Goal: Information Seeking & Learning: Find specific fact

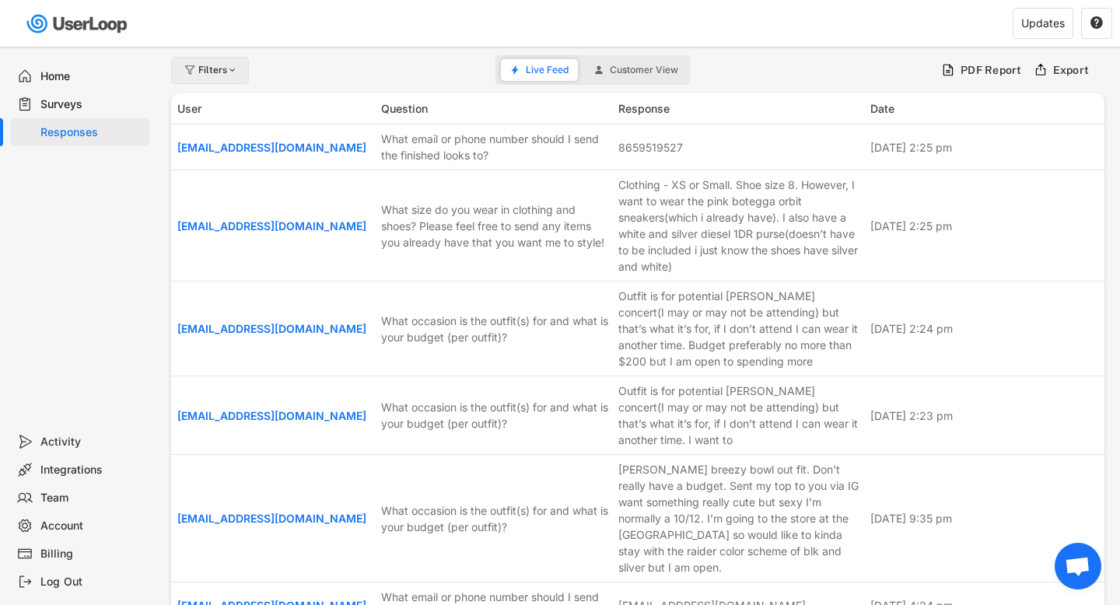
click at [226, 68] on div "Filters" at bounding box center [218, 69] width 40 height 9
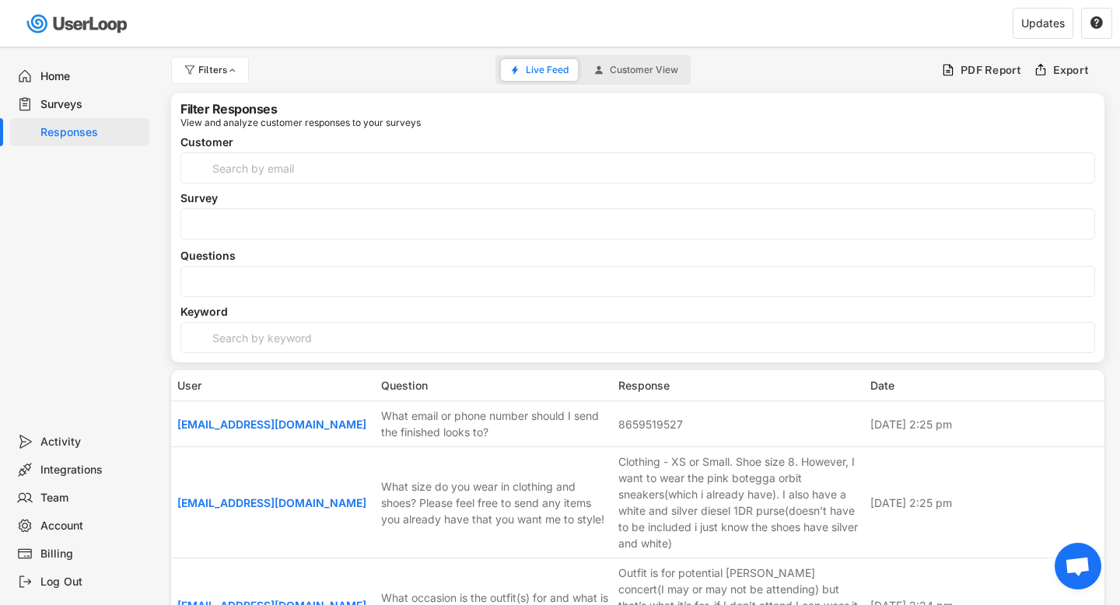
select select
click at [267, 156] on input "input" at bounding box center [638, 168] width 915 height 31
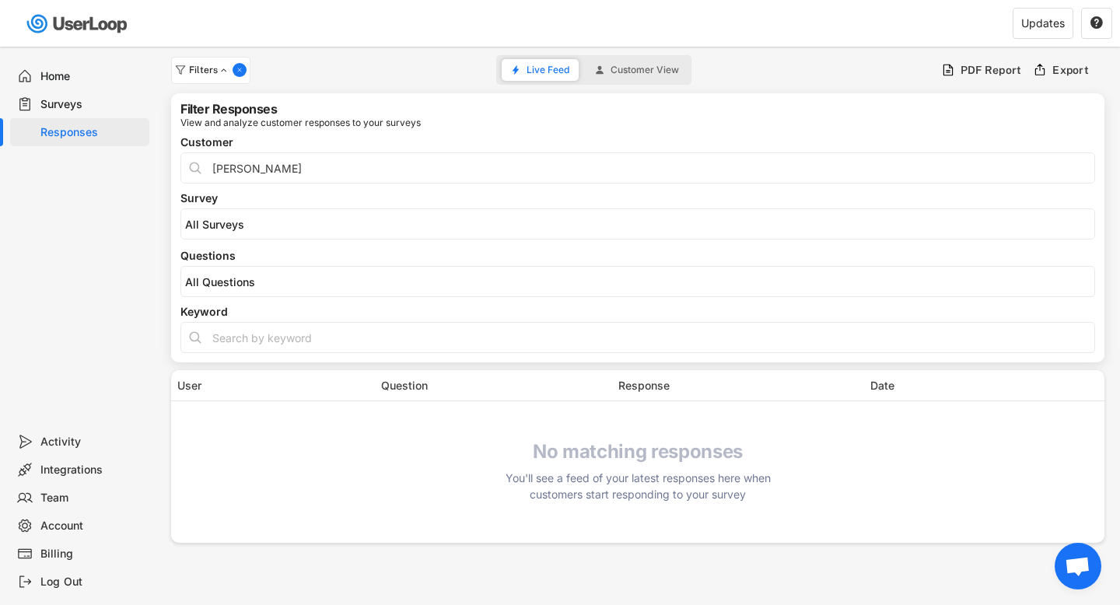
click at [249, 178] on input "input" at bounding box center [638, 168] width 915 height 31
type input "[PERSON_NAME]"
click at [233, 171] on input "input" at bounding box center [638, 168] width 915 height 31
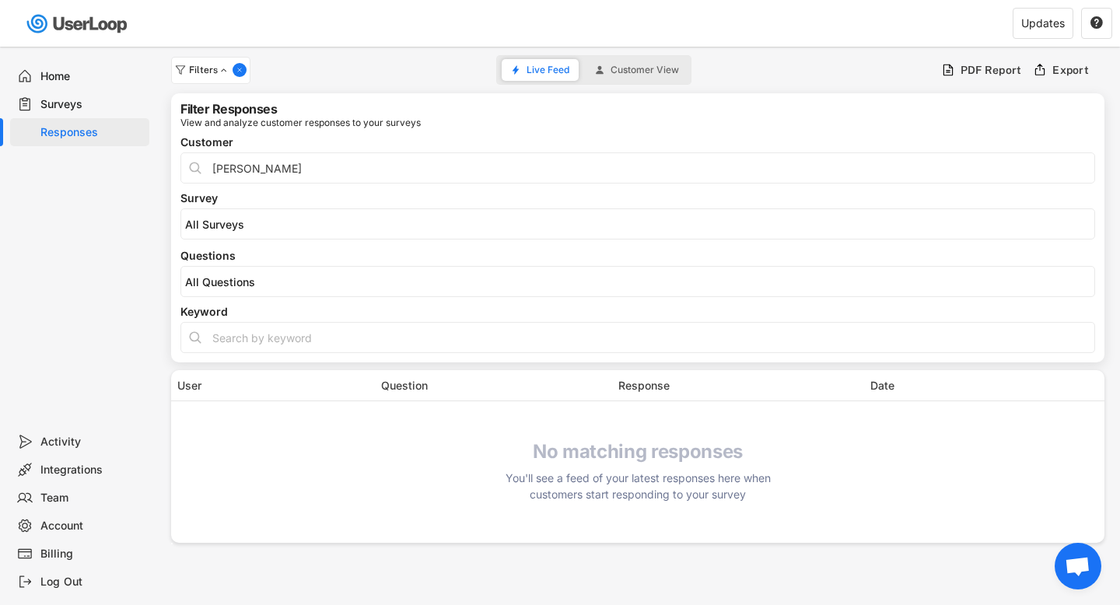
click at [233, 171] on input "input" at bounding box center [638, 168] width 915 height 31
drag, startPoint x: 359, startPoint y: 95, endPoint x: 580, endPoint y: 74, distance: 222.0
click at [360, 95] on div "Filter Responses View and analyze customer responses to your surveys Customer S…" at bounding box center [638, 227] width 934 height 269
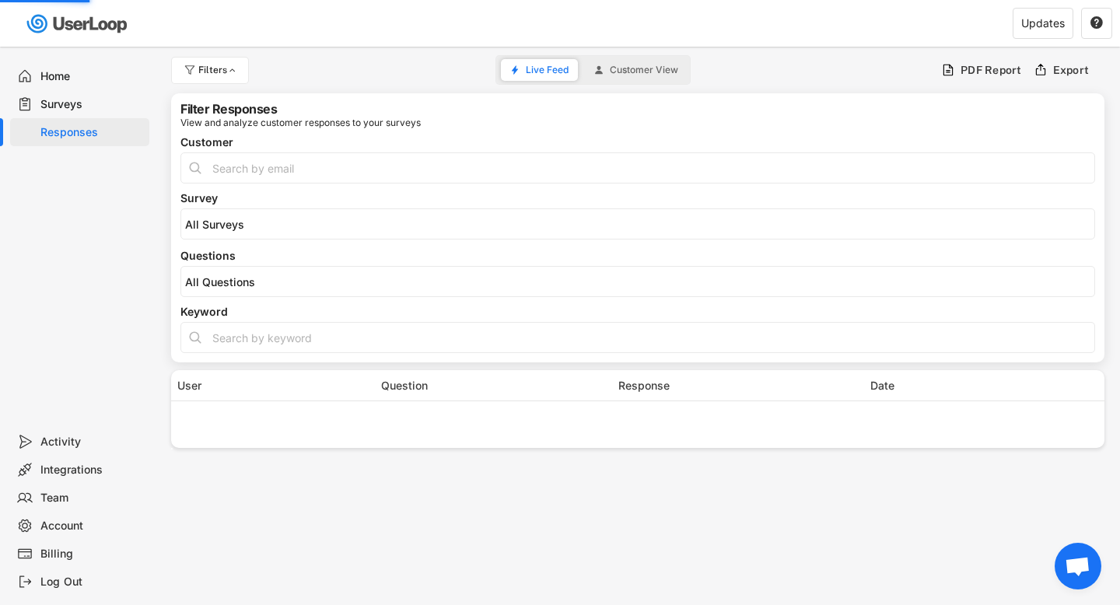
click at [636, 68] on span "Customer View" at bounding box center [644, 69] width 68 height 9
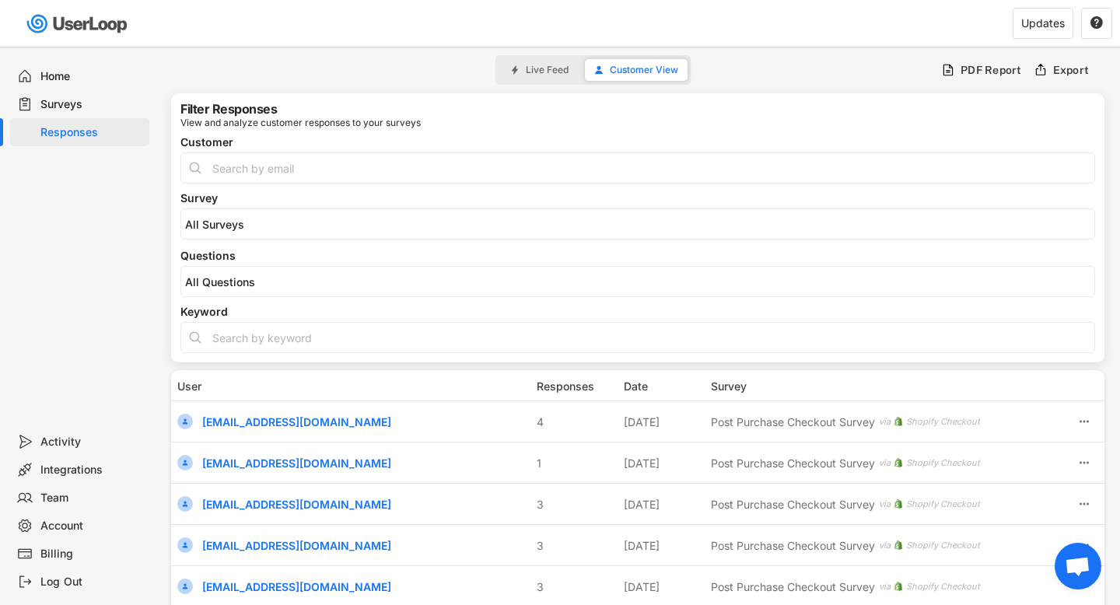
click at [270, 170] on input "input" at bounding box center [638, 168] width 915 height 31
click at [45, 156] on div "Home Surveys Responses" at bounding box center [78, 237] width 156 height 381
click at [86, 97] on div "Surveys" at bounding box center [91, 104] width 103 height 15
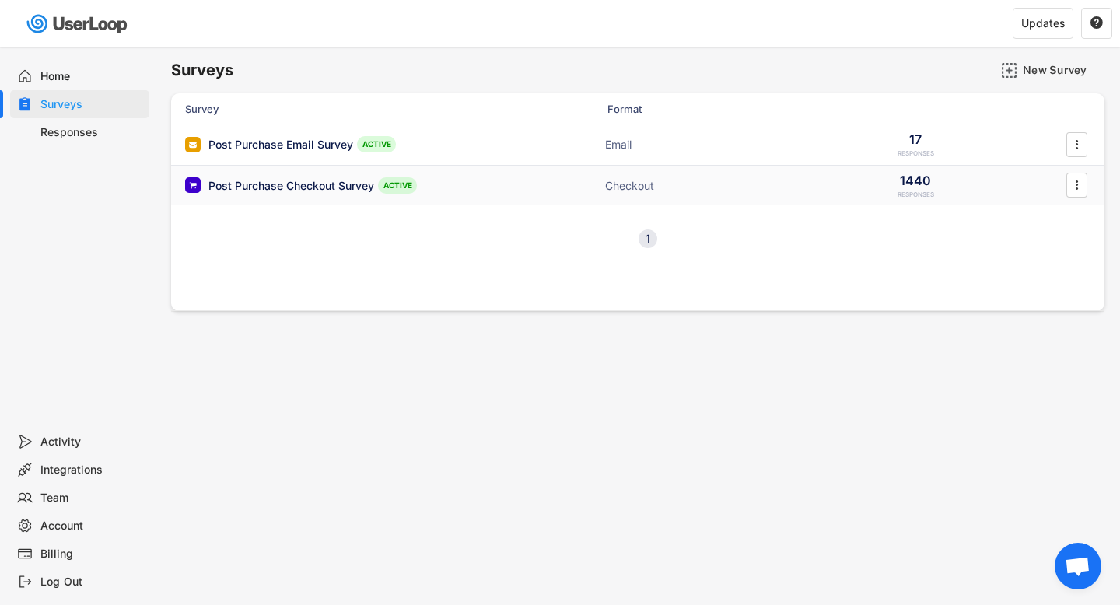
click at [708, 184] on div "Checkout" at bounding box center [683, 186] width 156 height 16
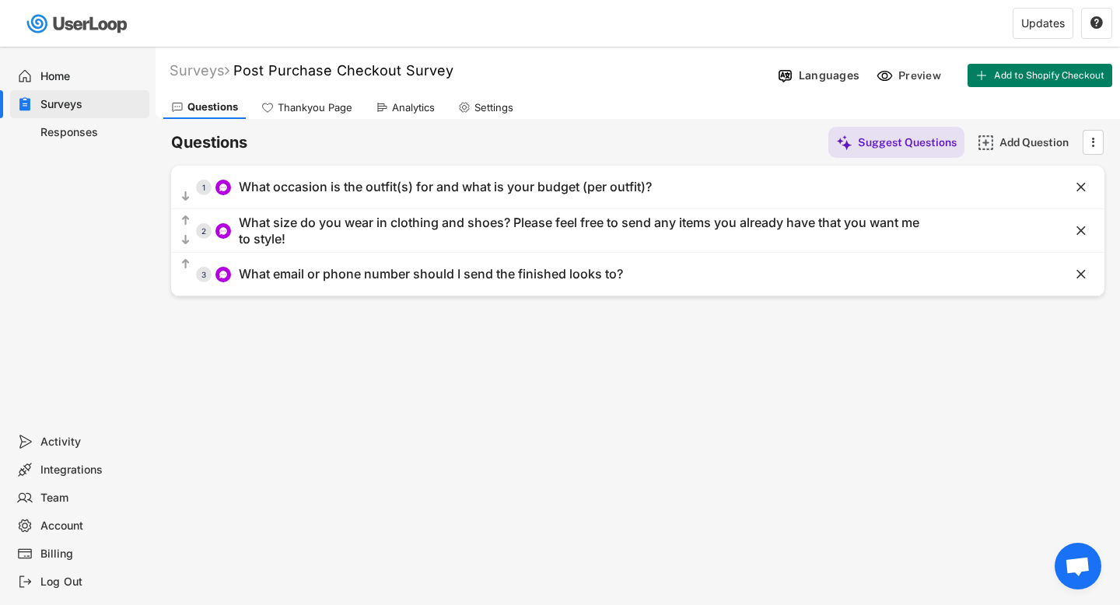
click at [76, 131] on div "Responses" at bounding box center [91, 132] width 103 height 15
select select
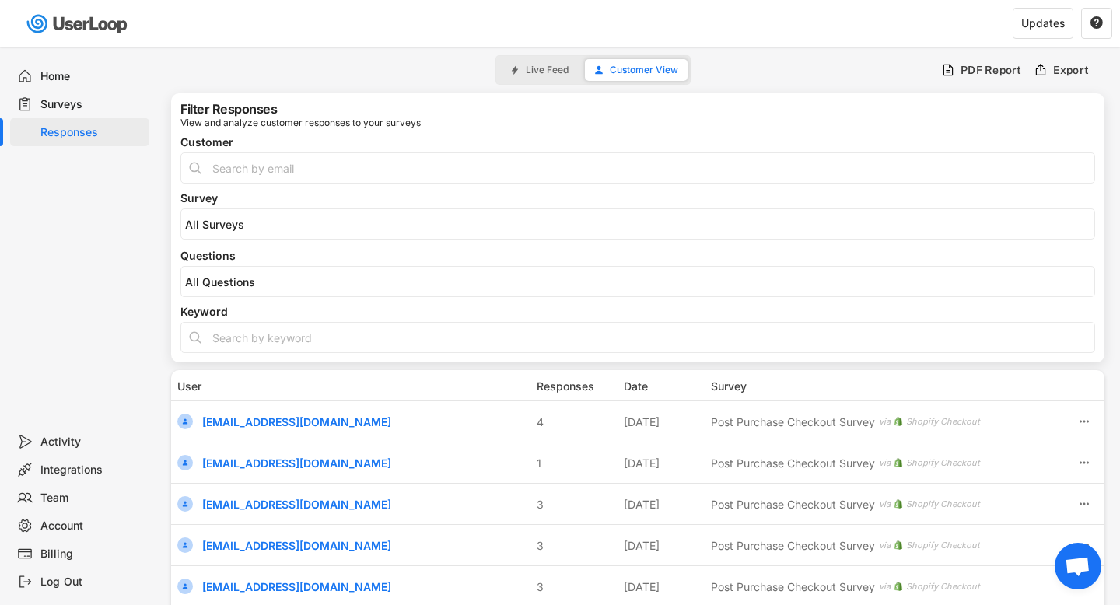
click at [292, 321] on div "Keyword" at bounding box center [638, 330] width 915 height 47
click at [289, 338] on input "input" at bounding box center [638, 337] width 915 height 31
type input "JASMAINE"
click at [267, 171] on input "input" at bounding box center [638, 168] width 915 height 31
type input "[PERSON_NAME]"
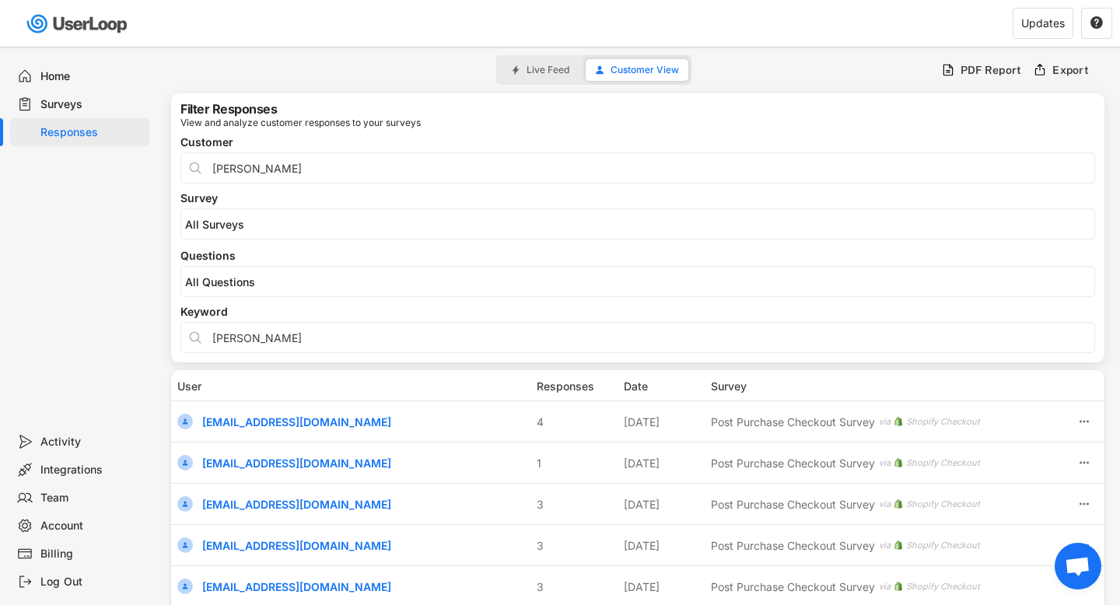
click at [254, 335] on input "input" at bounding box center [638, 337] width 915 height 31
click at [259, 167] on input "input" at bounding box center [638, 168] width 915 height 31
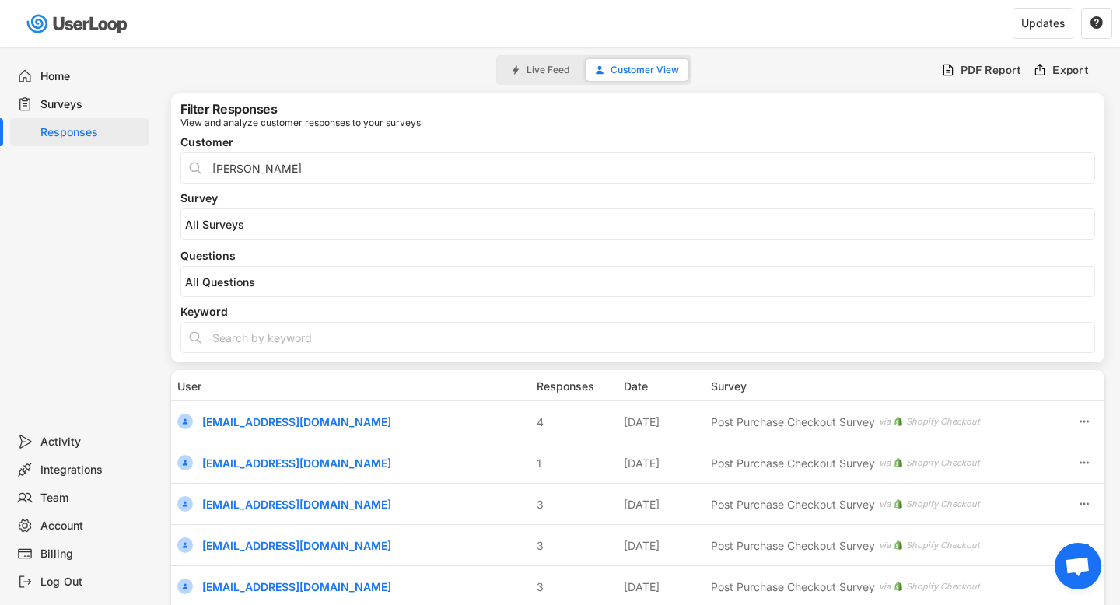
click at [259, 167] on input "input" at bounding box center [638, 168] width 915 height 31
type input "[PERSON_NAME]"
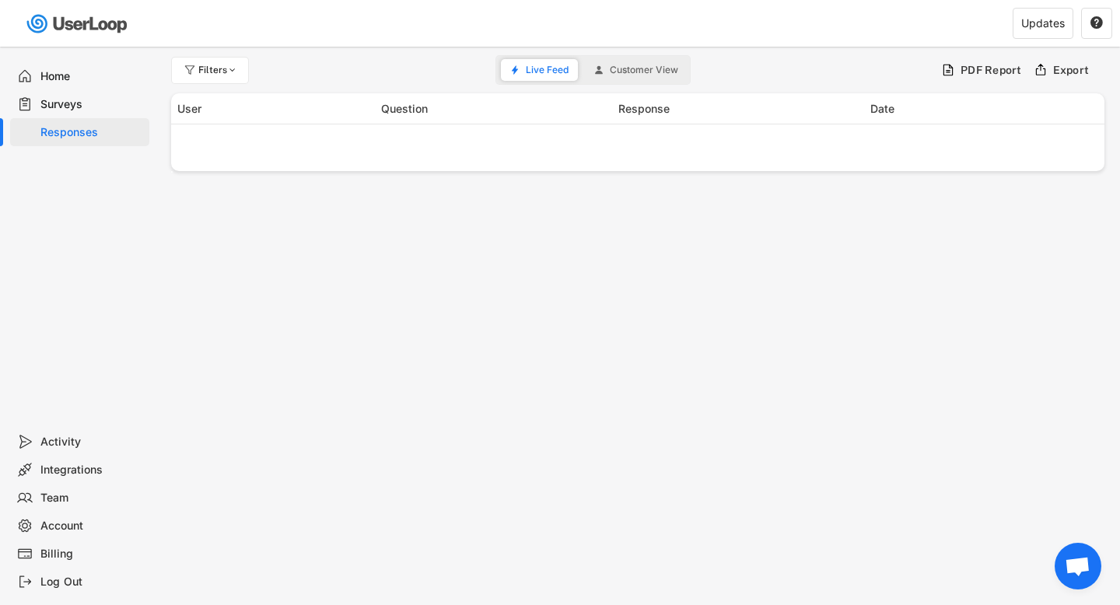
click at [657, 75] on span "Customer View" at bounding box center [644, 69] width 68 height 9
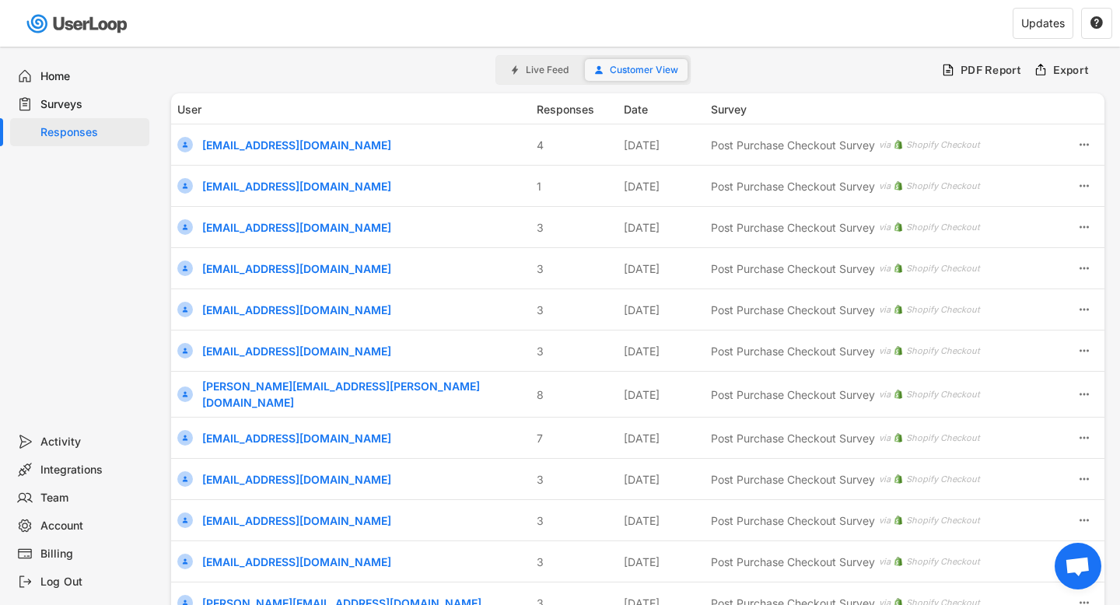
click at [556, 71] on span "Live Feed" at bounding box center [547, 69] width 43 height 9
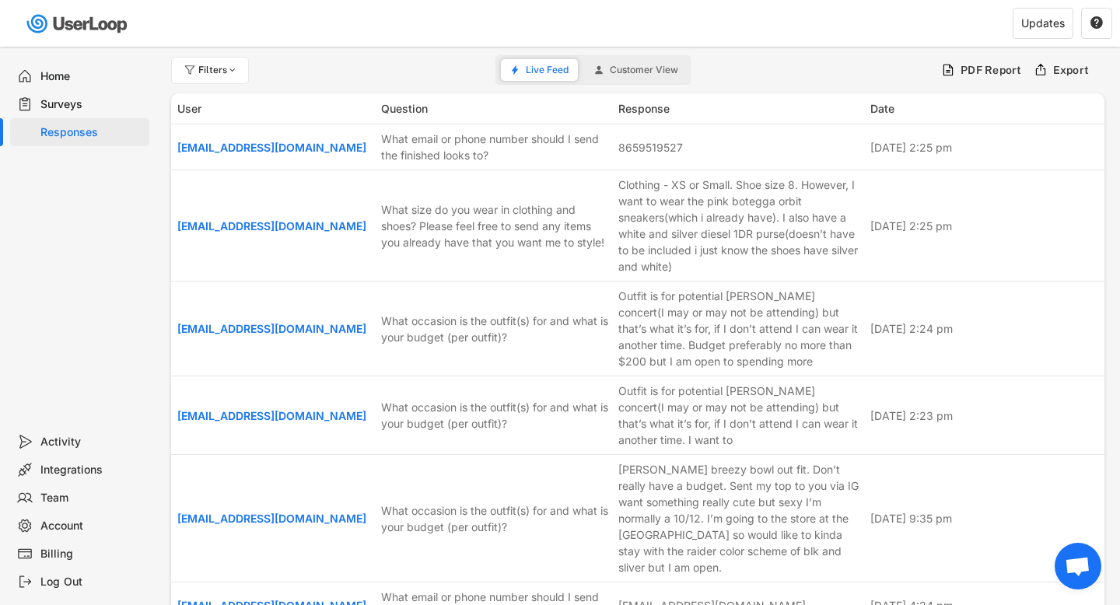
click at [613, 61] on button "Customer View" at bounding box center [636, 70] width 103 height 22
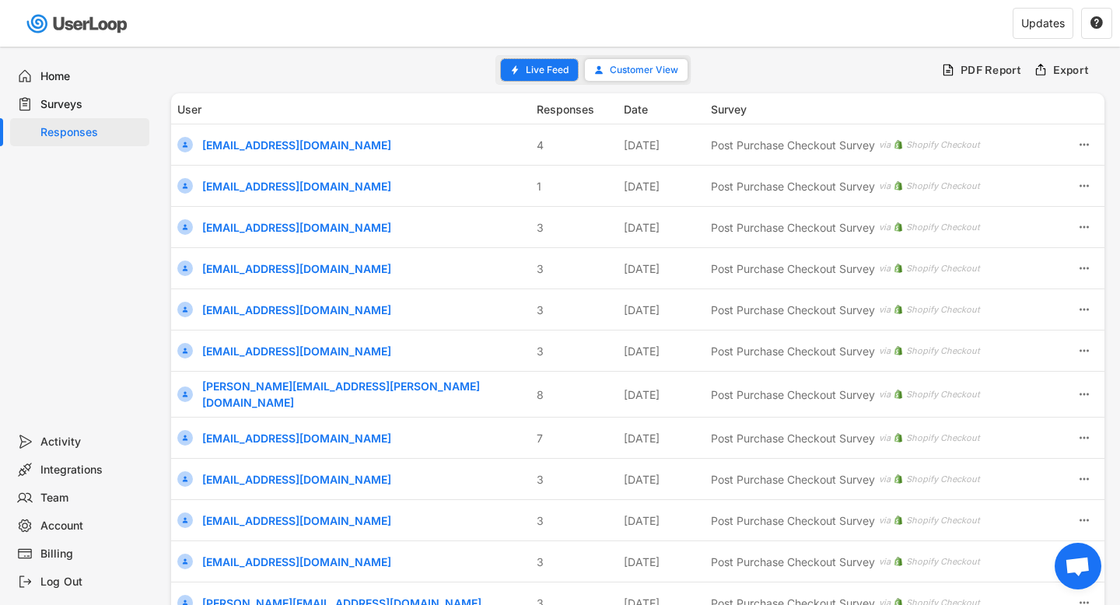
click at [559, 67] on span "Live Feed" at bounding box center [547, 69] width 43 height 9
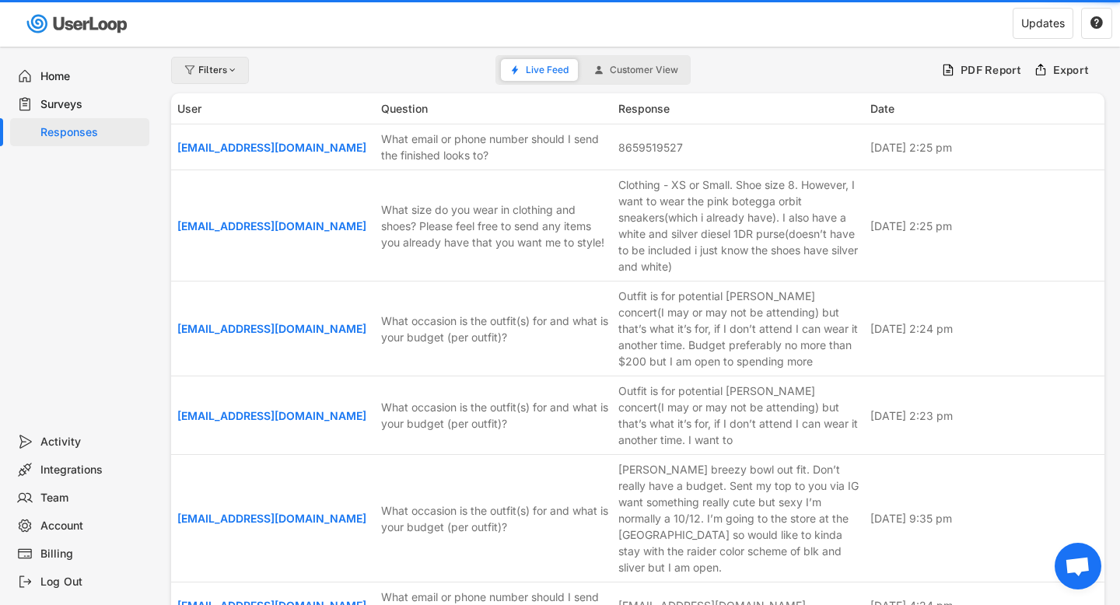
click at [225, 71] on div "Filters" at bounding box center [218, 69] width 40 height 9
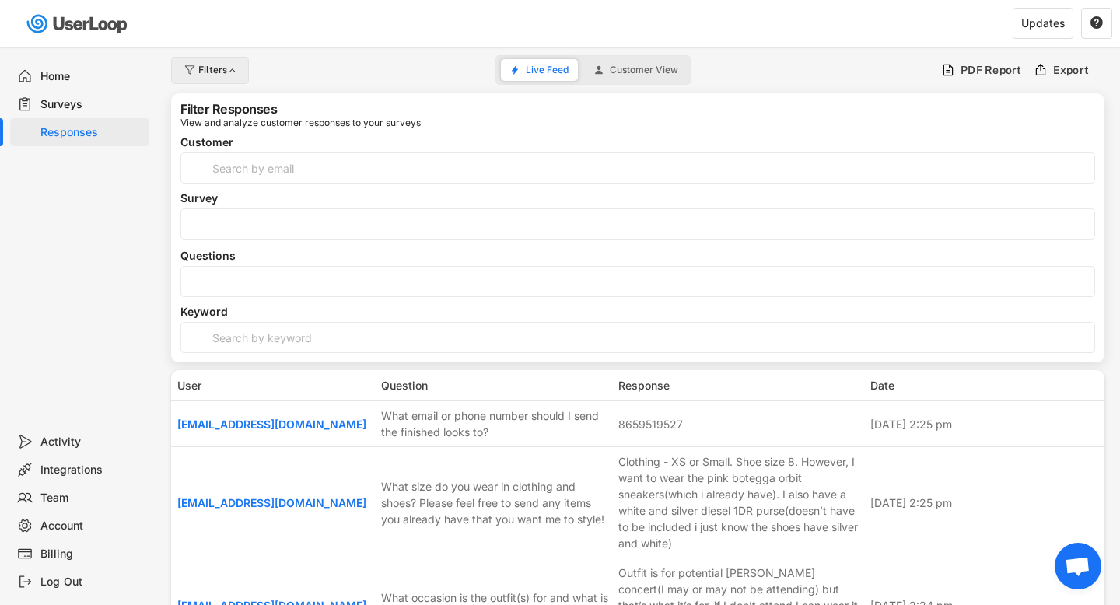
select select
click at [259, 158] on input "input" at bounding box center [638, 168] width 915 height 31
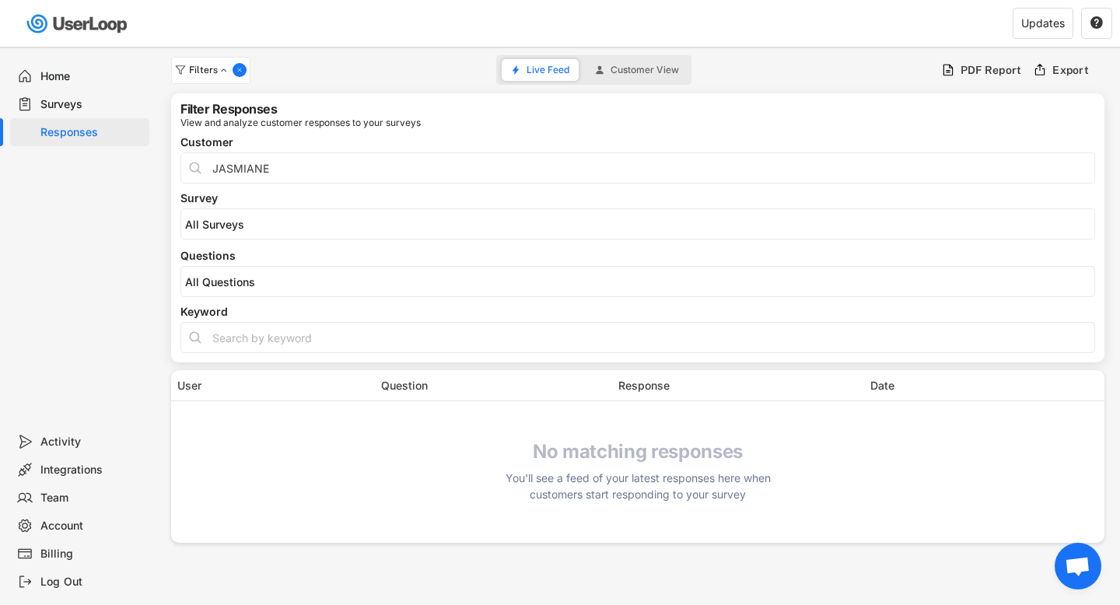
click at [261, 166] on input "input" at bounding box center [638, 168] width 915 height 31
type input "[PERSON_NAME]"
